Goal: Information Seeking & Learning: Learn about a topic

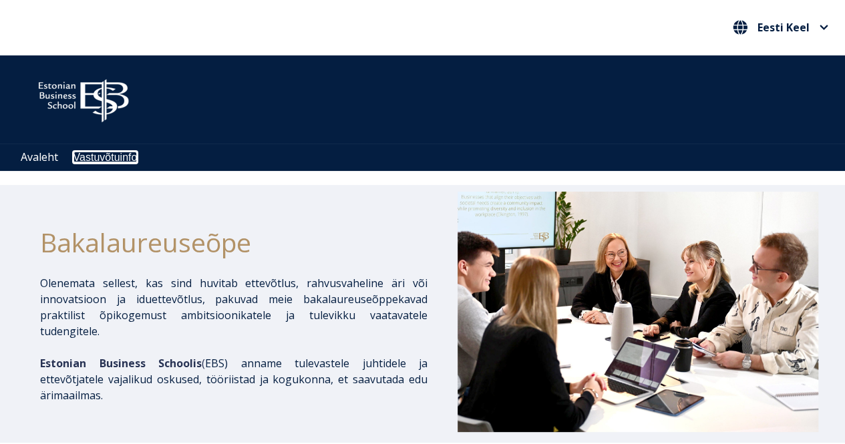
click at [100, 162] on link "Vastuvõtuinfo" at bounding box center [105, 157] width 64 height 11
drag, startPoint x: 851, startPoint y: 58, endPoint x: 846, endPoint y: 24, distance: 34.5
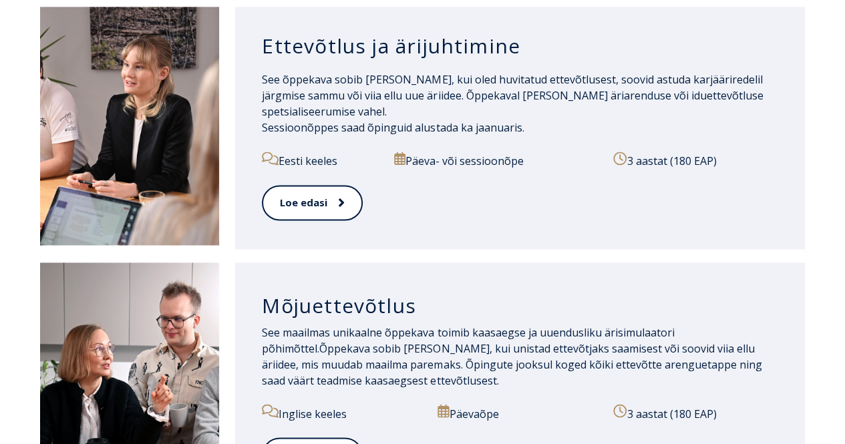
scroll to position [991, 0]
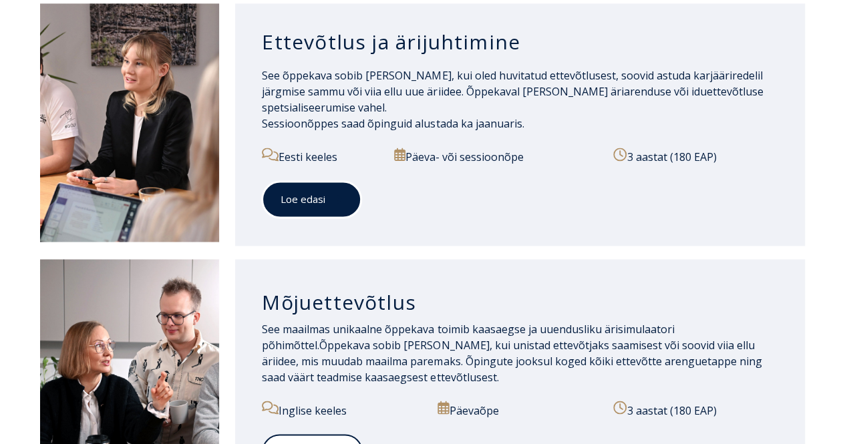
click at [301, 197] on link "Loe edasi" at bounding box center [312, 199] width 100 height 37
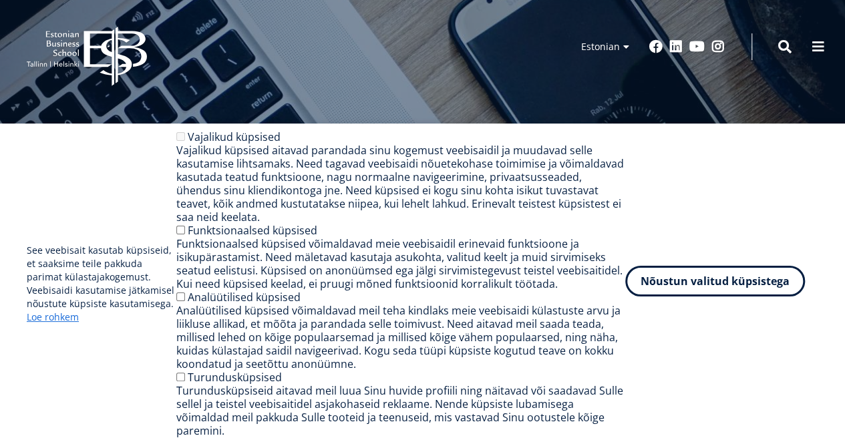
click at [700, 283] on button "Nõustun valitud küpsistega" at bounding box center [715, 281] width 180 height 31
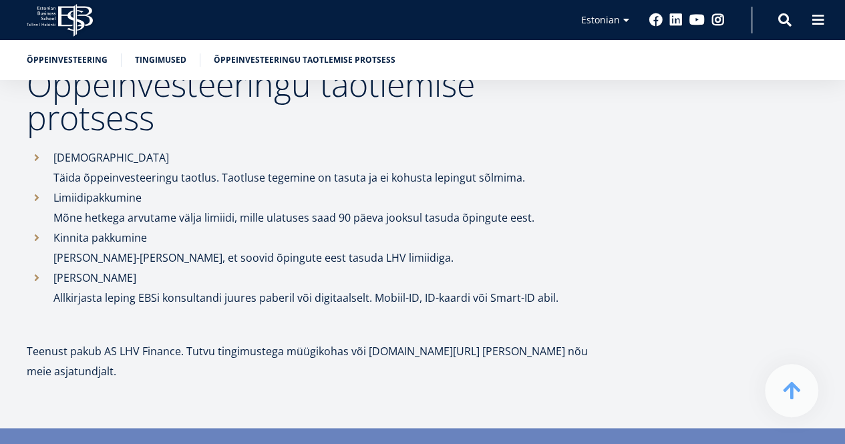
scroll to position [776, 0]
